Goal: Task Accomplishment & Management: Manage account settings

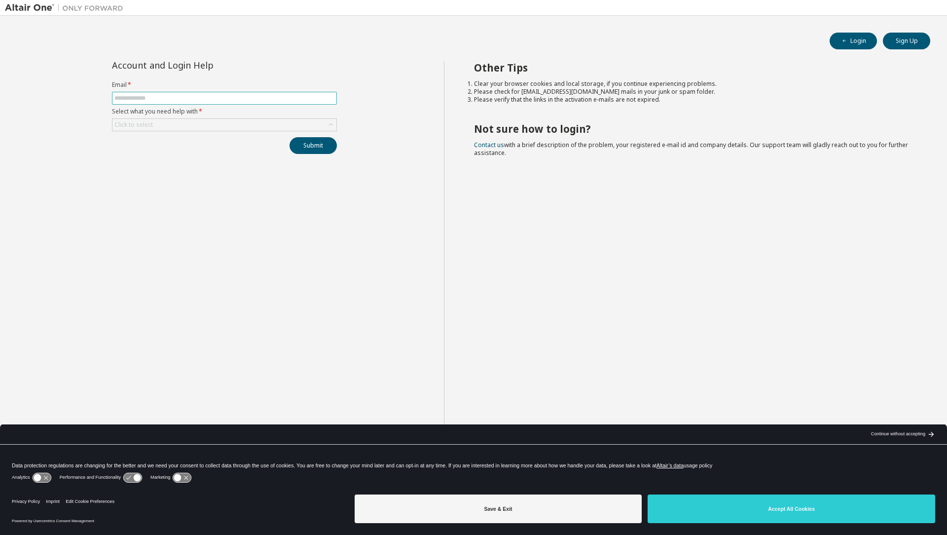
click at [178, 99] on input "text" at bounding box center [224, 98] width 220 height 8
type input "**********"
click at [212, 128] on div "Click to select" at bounding box center [225, 125] width 224 height 12
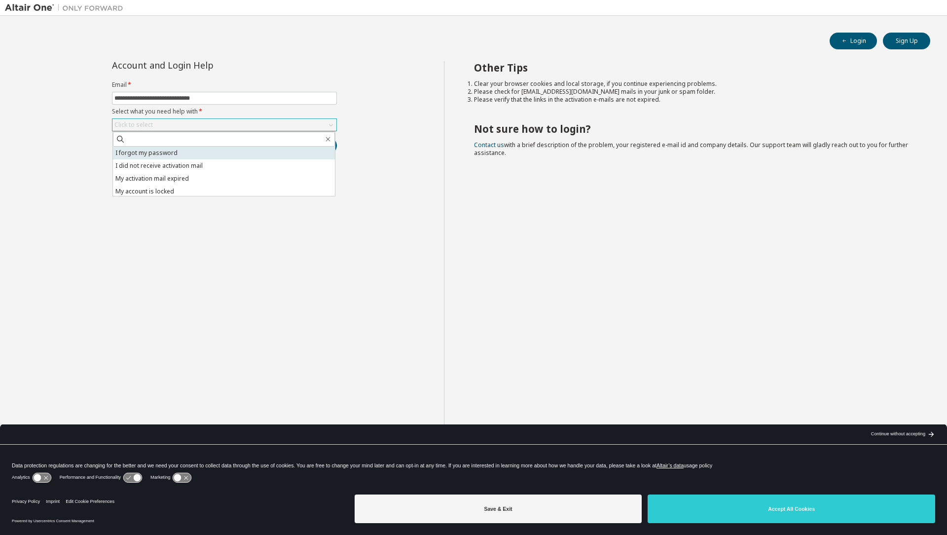
click at [163, 155] on li "I forgot my password" at bounding box center [224, 153] width 222 height 13
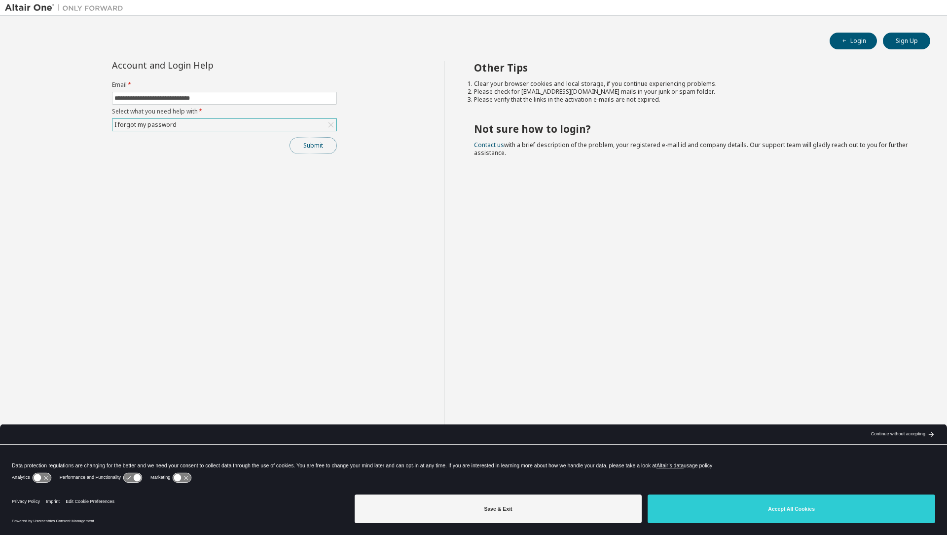
click at [317, 148] on button "Submit" at bounding box center [313, 145] width 47 height 17
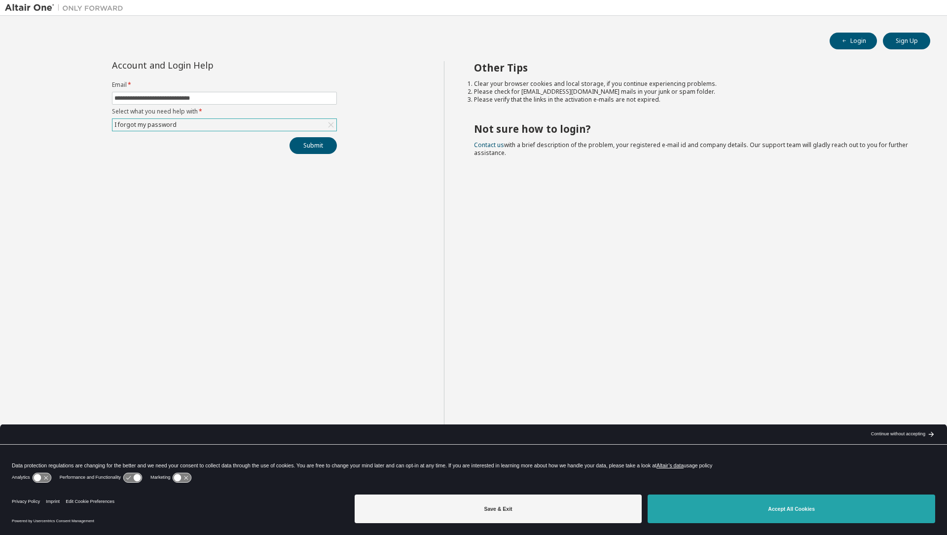
click at [789, 508] on button "Accept All Cookies" at bounding box center [792, 508] width 288 height 29
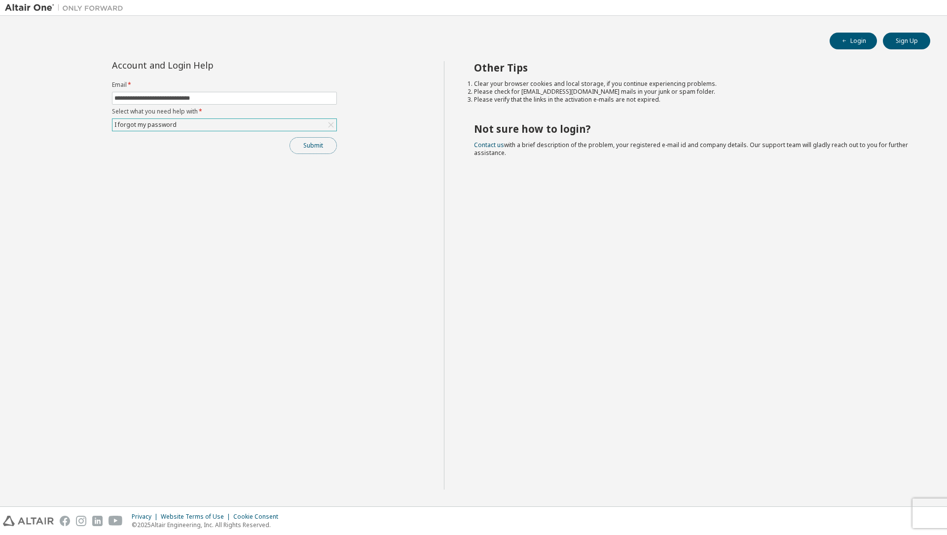
click at [310, 150] on button "Submit" at bounding box center [313, 145] width 47 height 17
